Goal: Task Accomplishment & Management: Use online tool/utility

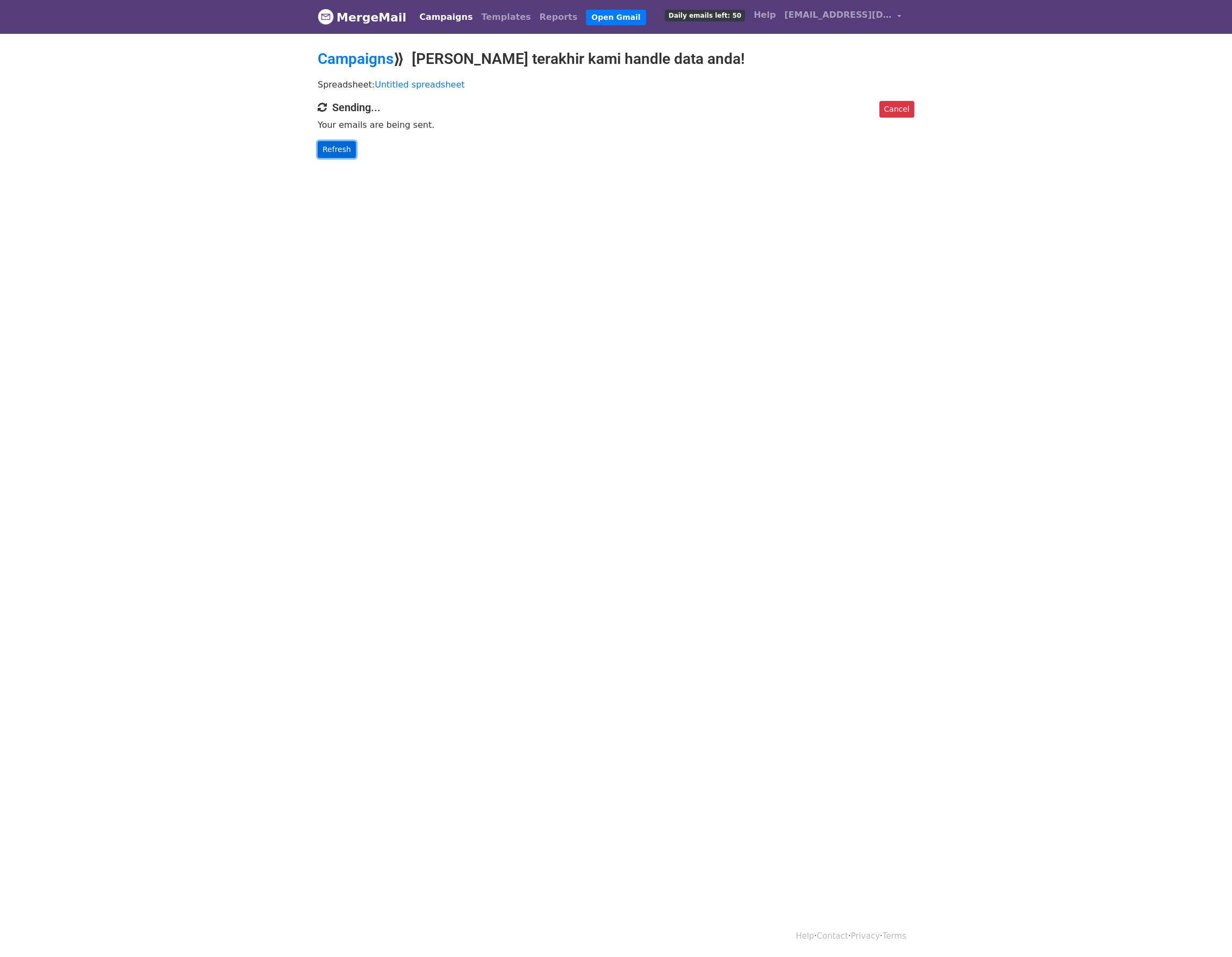
click at [333, 147] on link "Refresh" at bounding box center [337, 149] width 38 height 17
